Goal: Transaction & Acquisition: Purchase product/service

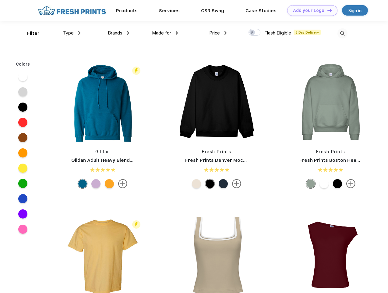
click at [310, 10] on link "Add your Logo Design Tool" at bounding box center [312, 10] width 50 height 11
click at [0, 0] on div "Design Tool" at bounding box center [0, 0] width 0 height 0
click at [327, 10] on link "Add your Logo Design Tool" at bounding box center [312, 10] width 50 height 11
click at [29, 33] on div "Filter" at bounding box center [33, 33] width 12 height 7
click at [72, 33] on span "Type" at bounding box center [68, 32] width 11 height 5
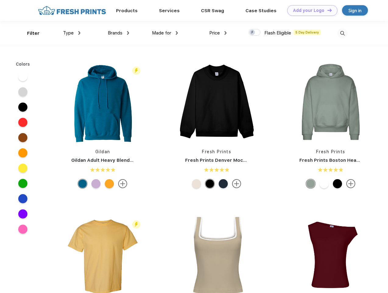
click at [119, 33] on span "Brands" at bounding box center [115, 32] width 15 height 5
click at [165, 33] on span "Made for" at bounding box center [161, 32] width 19 height 5
click at [218, 33] on span "Price" at bounding box center [214, 32] width 11 height 5
click at [255, 33] on div at bounding box center [255, 32] width 12 height 7
click at [253, 33] on input "checkbox" at bounding box center [251, 31] width 4 height 4
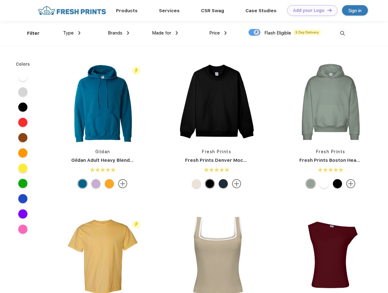
click at [343, 33] on img at bounding box center [343, 33] width 10 height 10
